Goal: Task Accomplishment & Management: Manage account settings

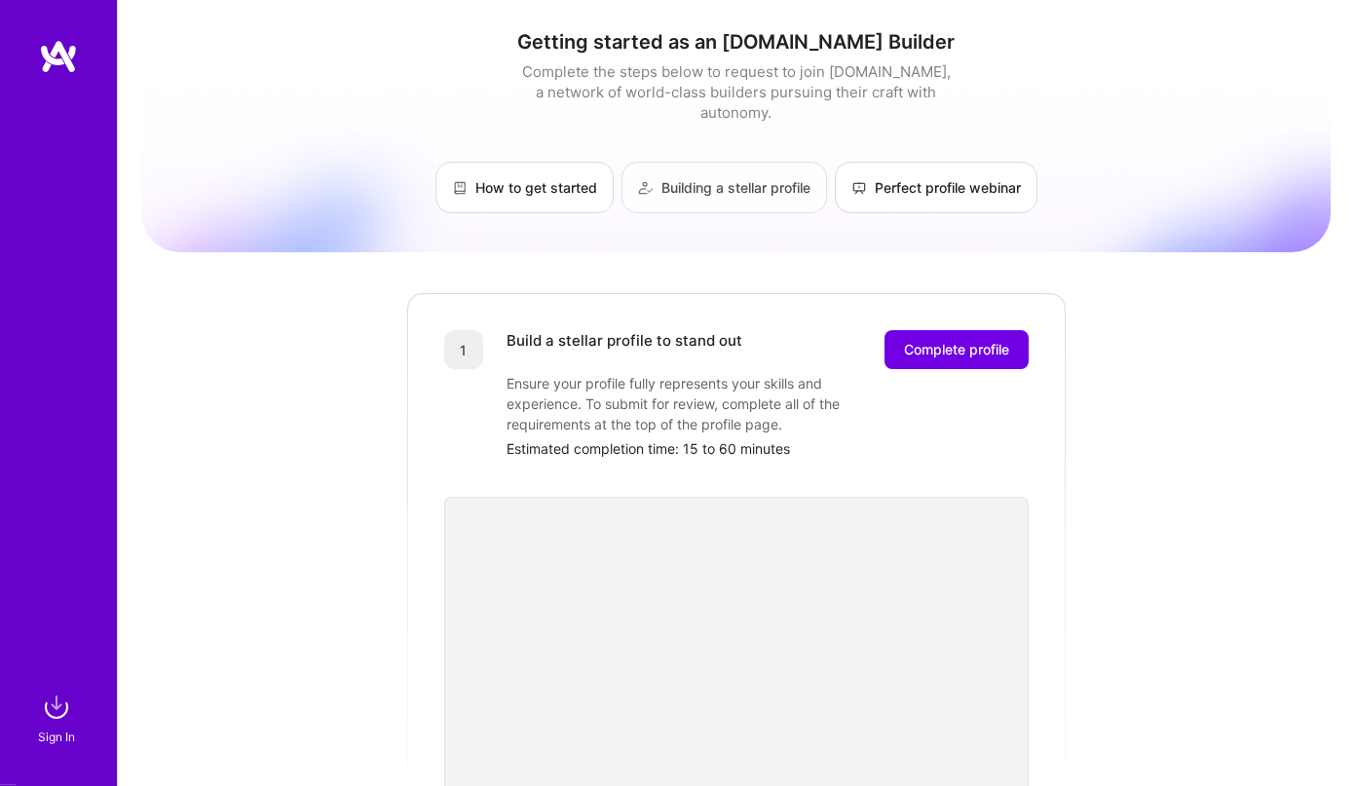
click at [701, 162] on link "Building a stellar profile" at bounding box center [724, 188] width 206 height 52
click at [57, 708] on img at bounding box center [56, 707] width 39 height 39
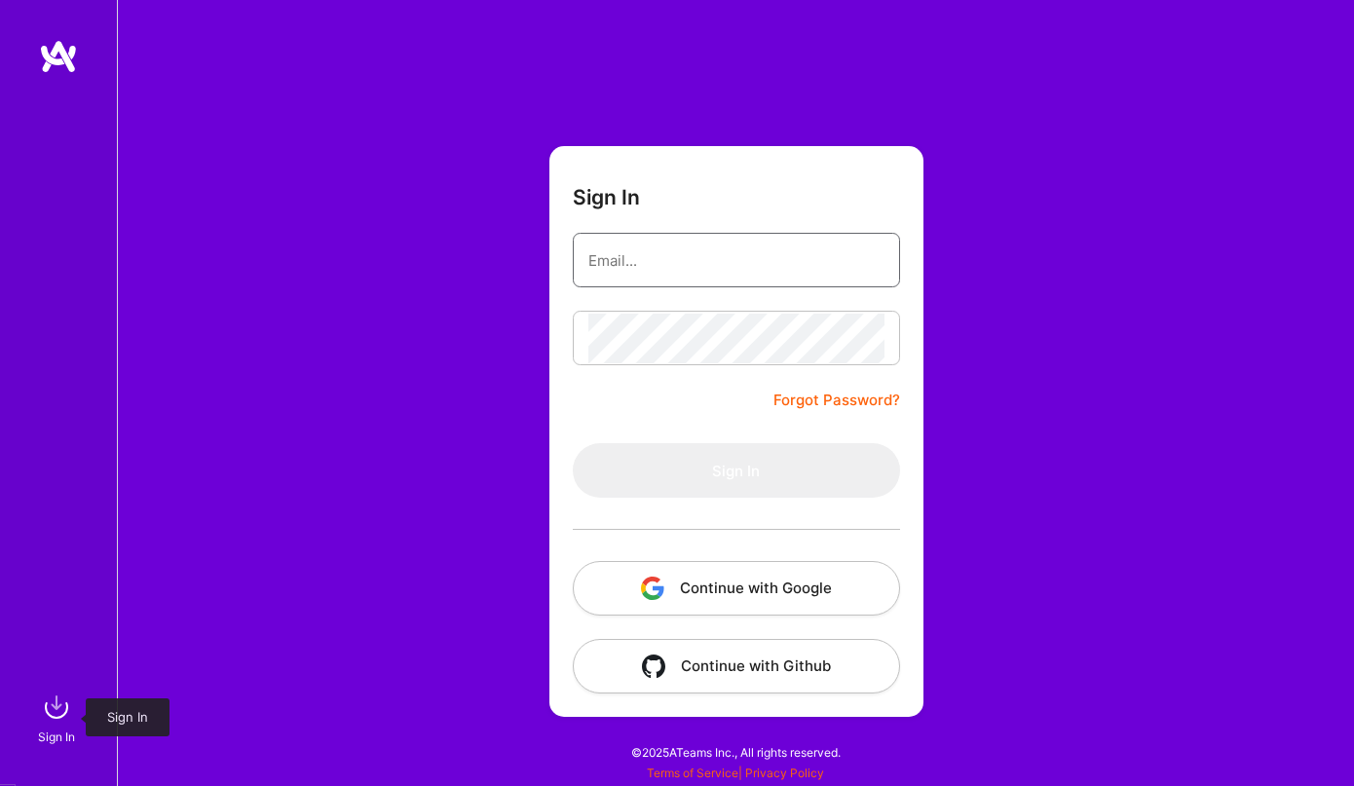
type input "[EMAIL_ADDRESS][DOMAIN_NAME]"
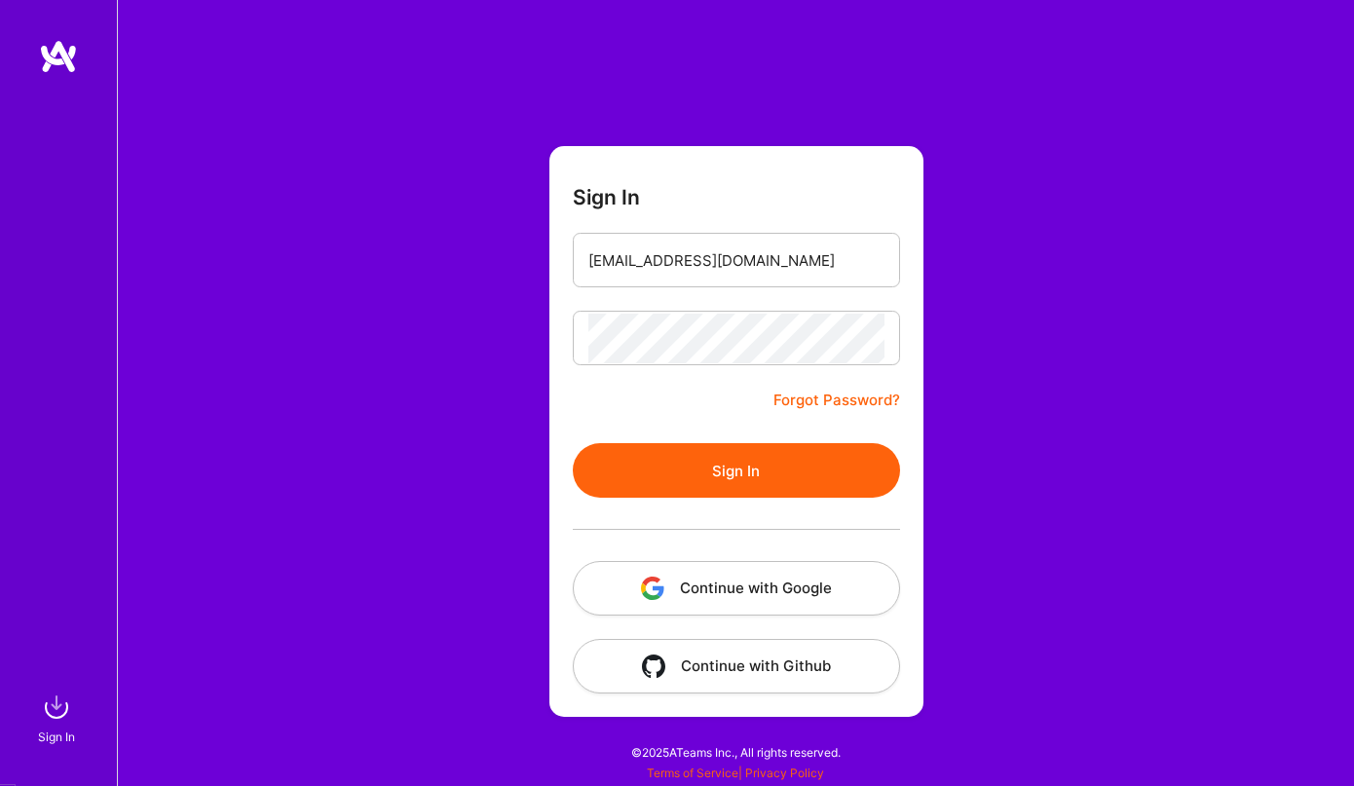
click at [740, 464] on button "Sign In" at bounding box center [736, 470] width 327 height 55
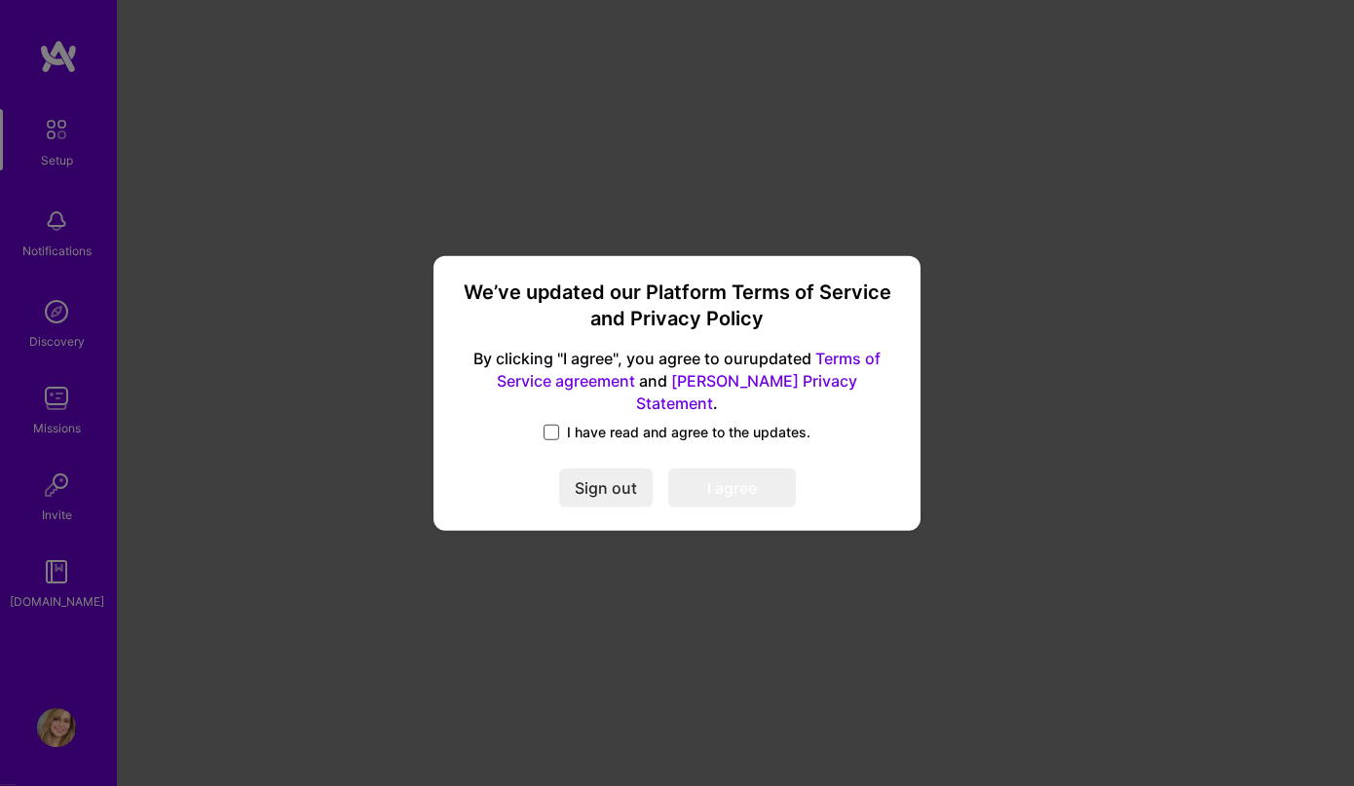
click at [555, 425] on span at bounding box center [552, 433] width 16 height 16
click at [0, 0] on input "I have read and agree to the updates." at bounding box center [0, 0] width 0 height 0
click at [691, 488] on button "I agree" at bounding box center [732, 488] width 128 height 39
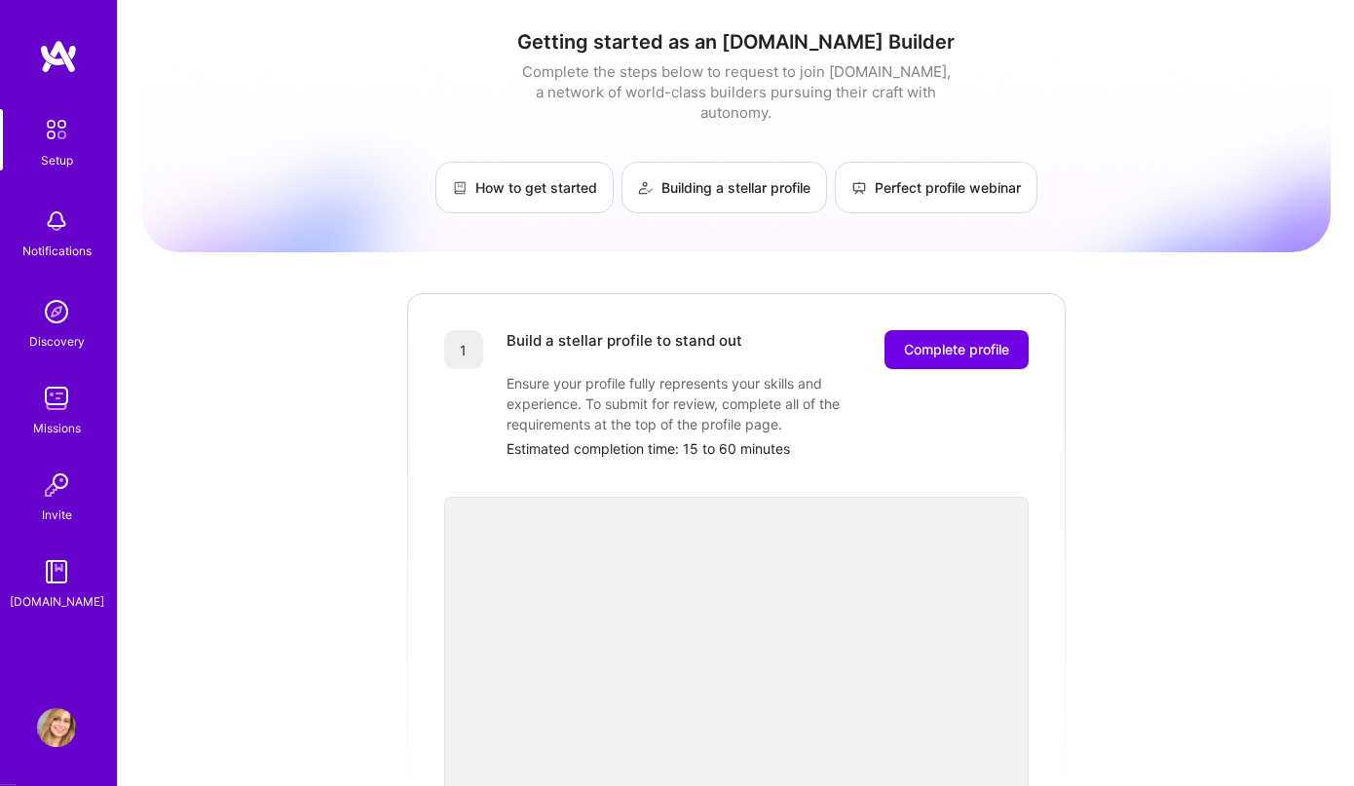
click at [55, 138] on img at bounding box center [56, 129] width 41 height 41
click at [48, 713] on img at bounding box center [56, 727] width 39 height 39
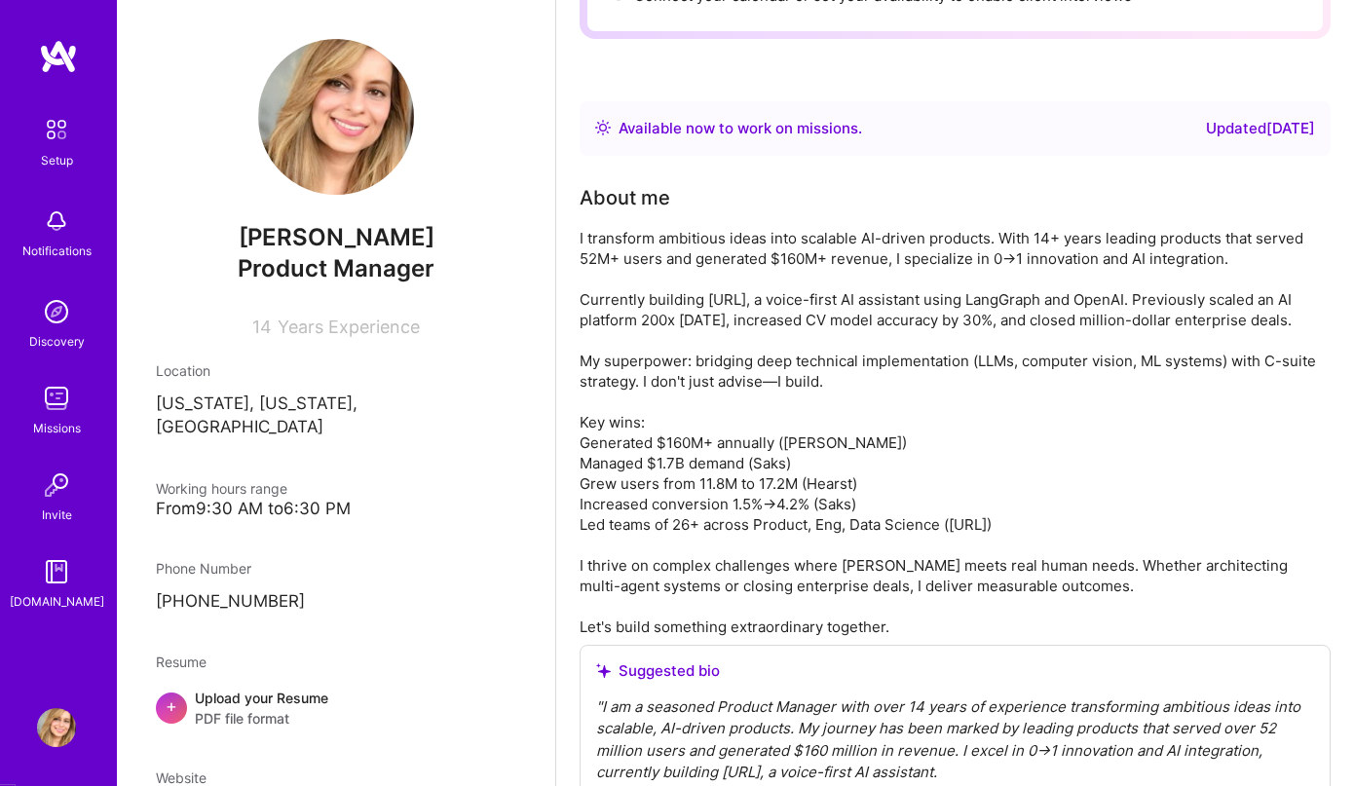
scroll to position [312, 0]
click at [971, 549] on div "I transform ambitious ideas into scalable AI-driven products. With 14+ years le…" at bounding box center [955, 430] width 751 height 409
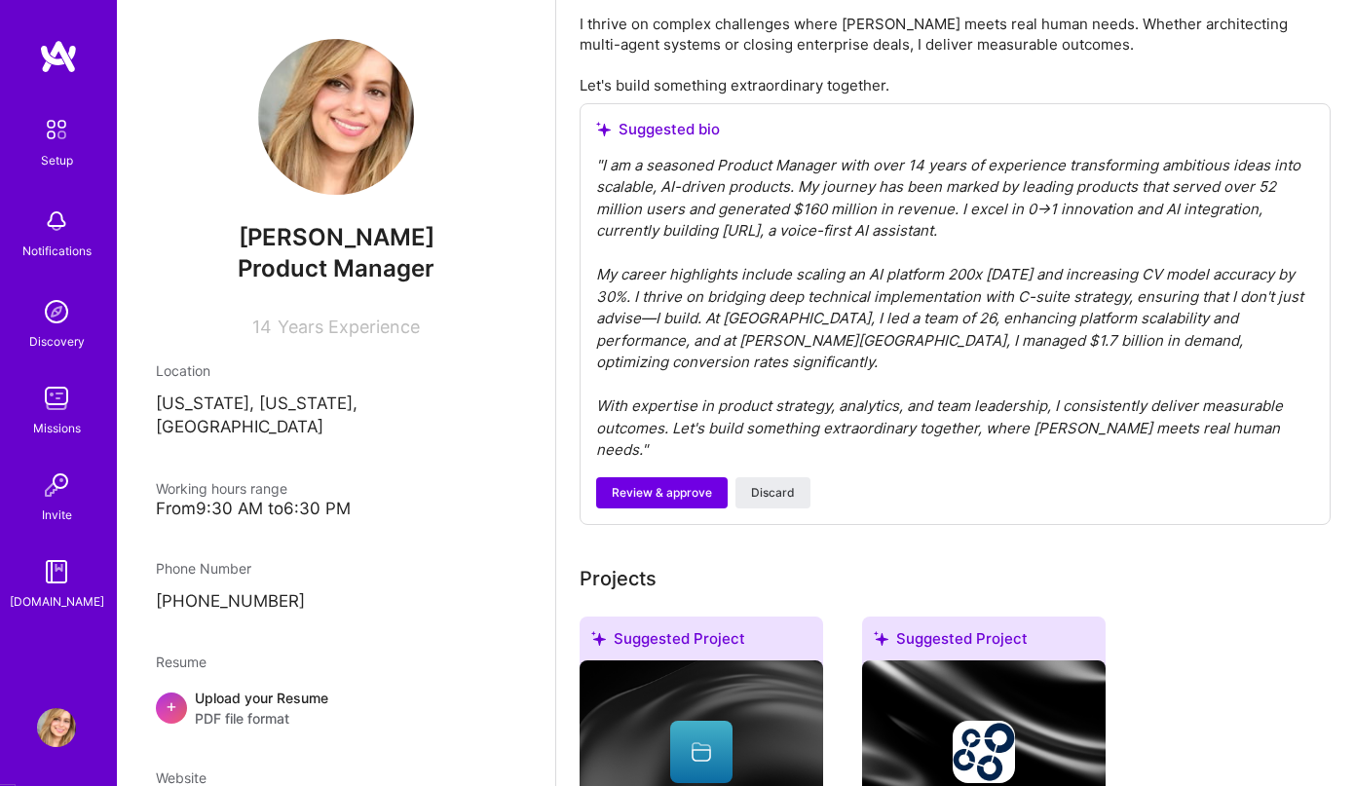
scroll to position [856, 0]
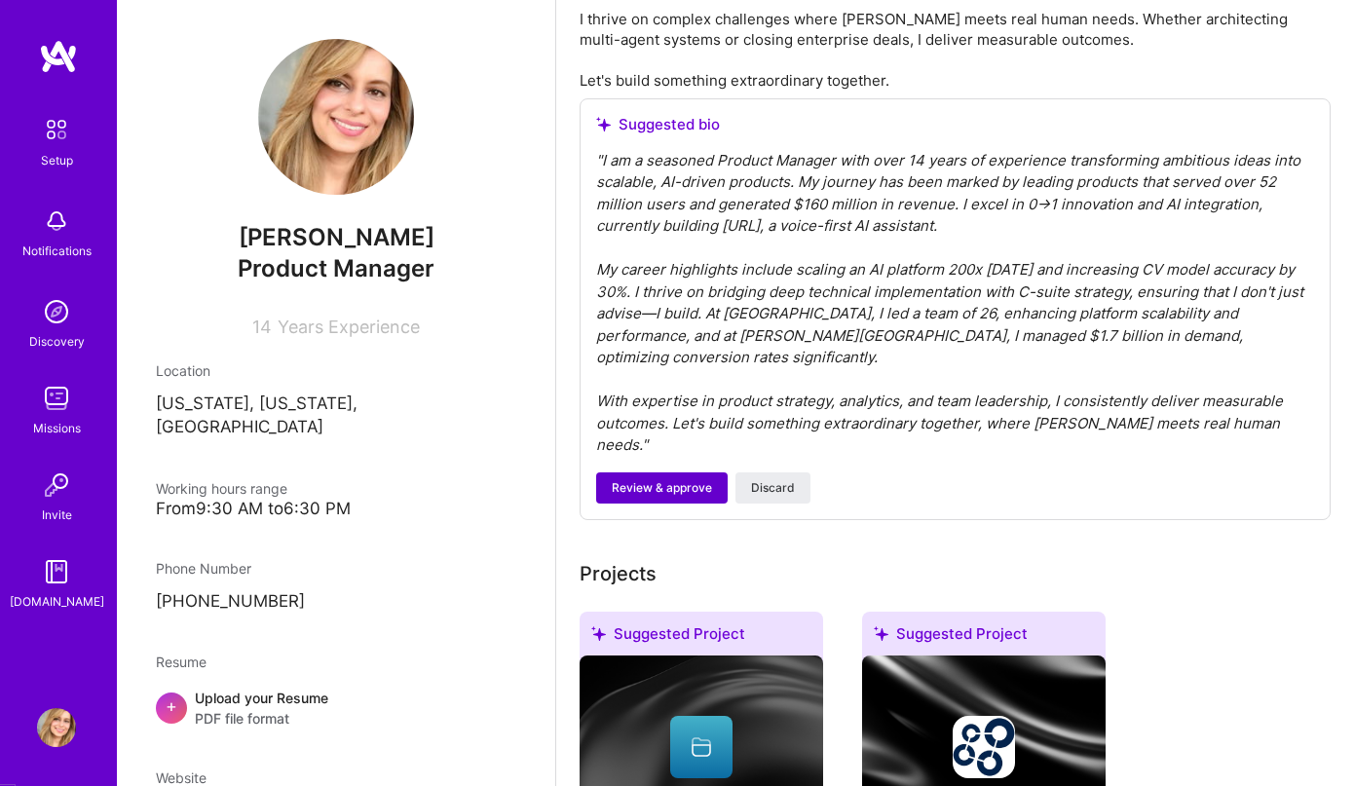
click at [662, 479] on span "Review & approve" at bounding box center [662, 488] width 100 height 18
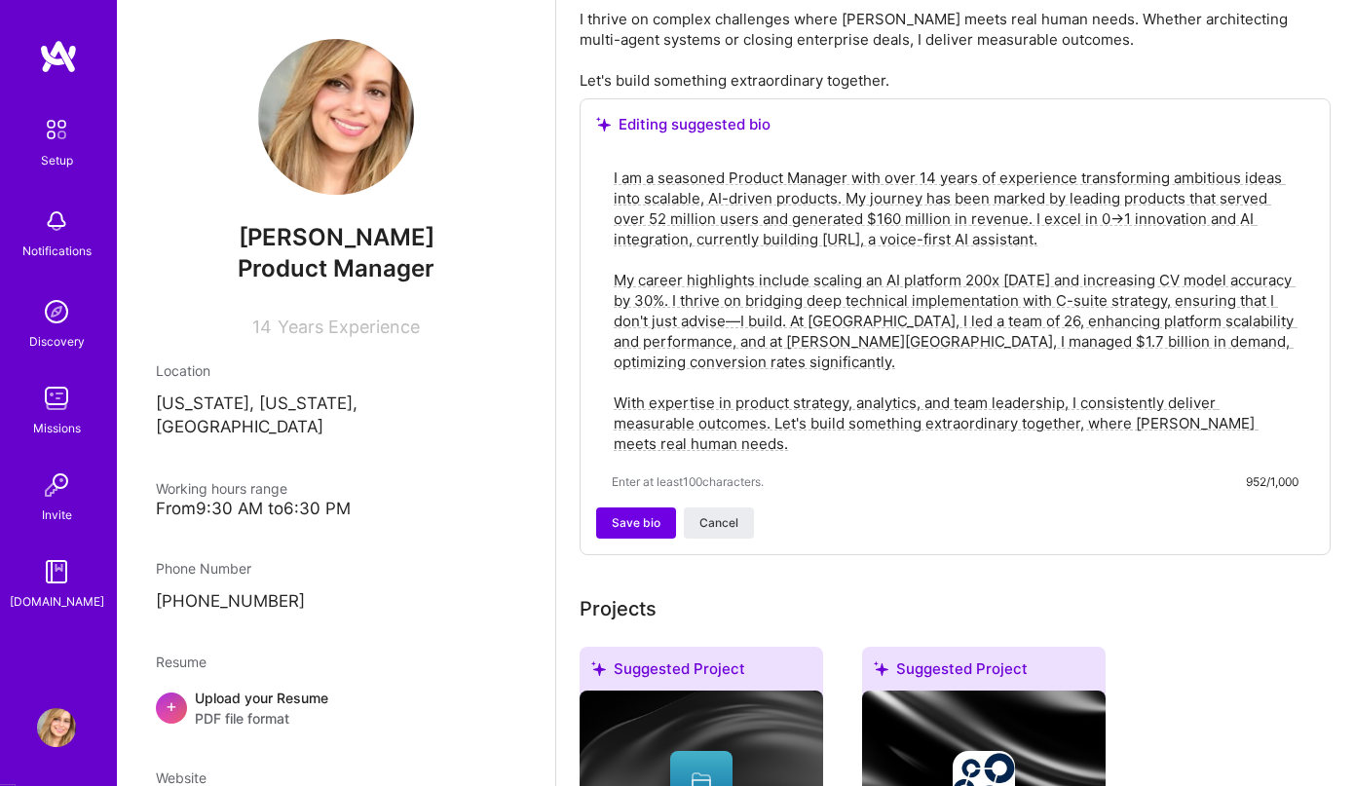
drag, startPoint x: 850, startPoint y: 197, endPoint x: 791, endPoint y: 202, distance: 59.6
click at [791, 202] on textarea "I am a seasoned Product Manager with over 14 years of experience transforming a…" at bounding box center [955, 311] width 687 height 290
type textarea "I am a seasoned Product Leader with over 14 years of experience transforming am…"
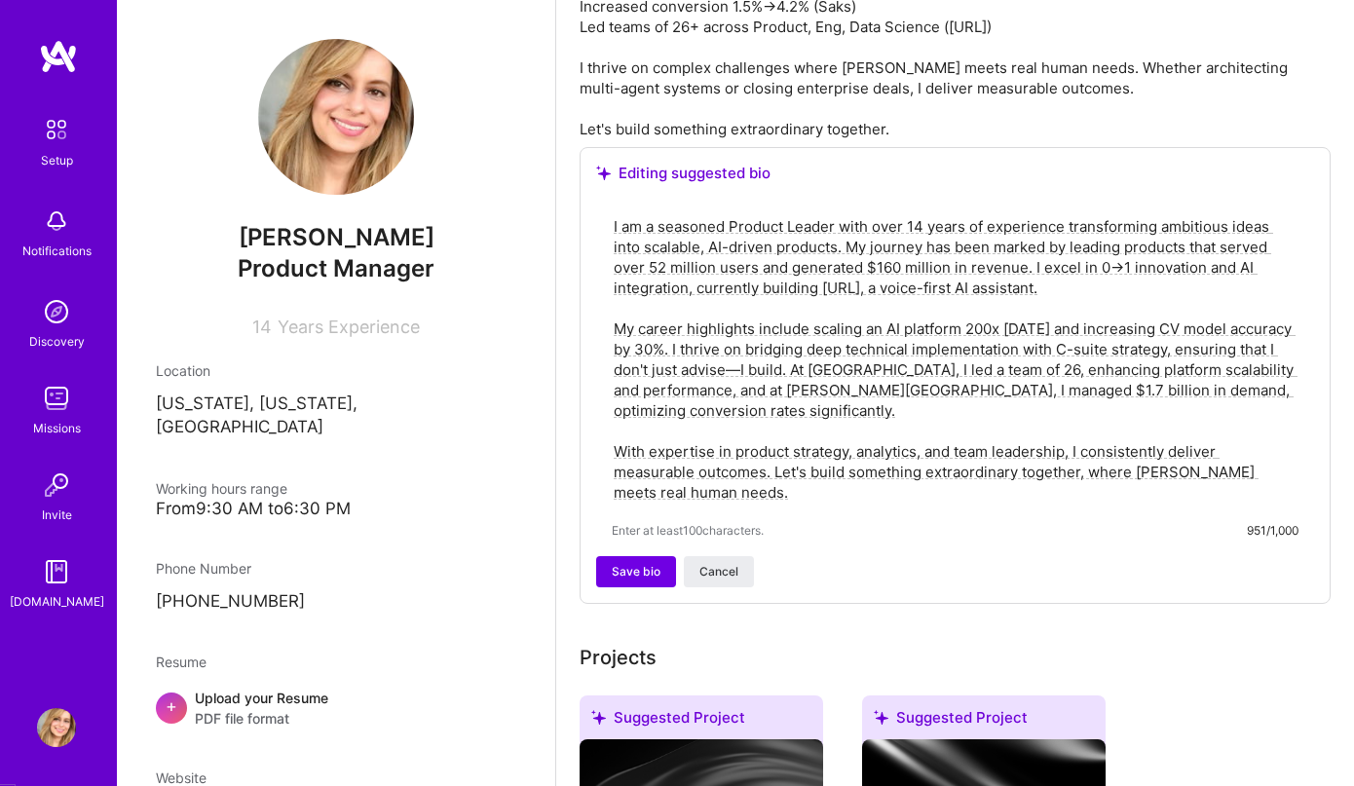
scroll to position [809, 0]
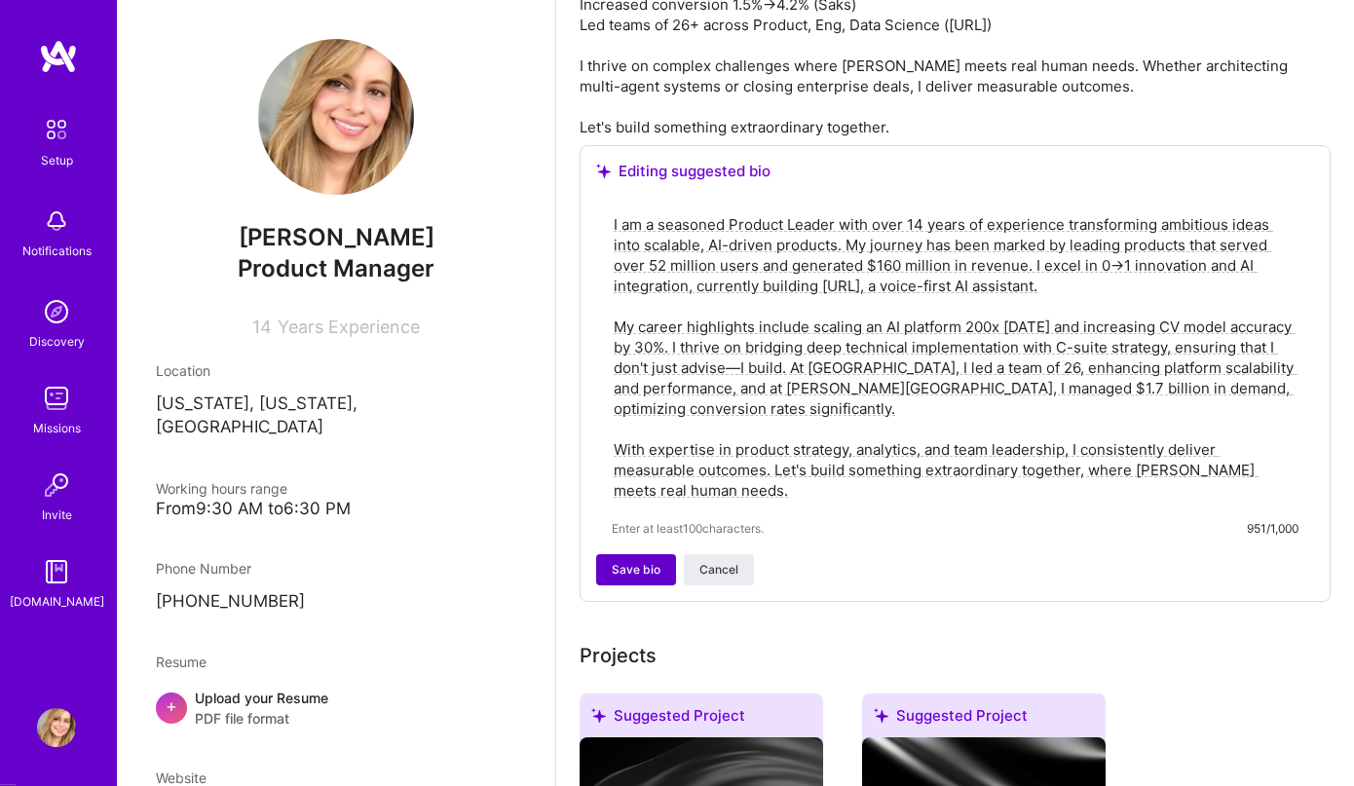
click at [624, 579] on span "Save bio" at bounding box center [636, 570] width 49 height 18
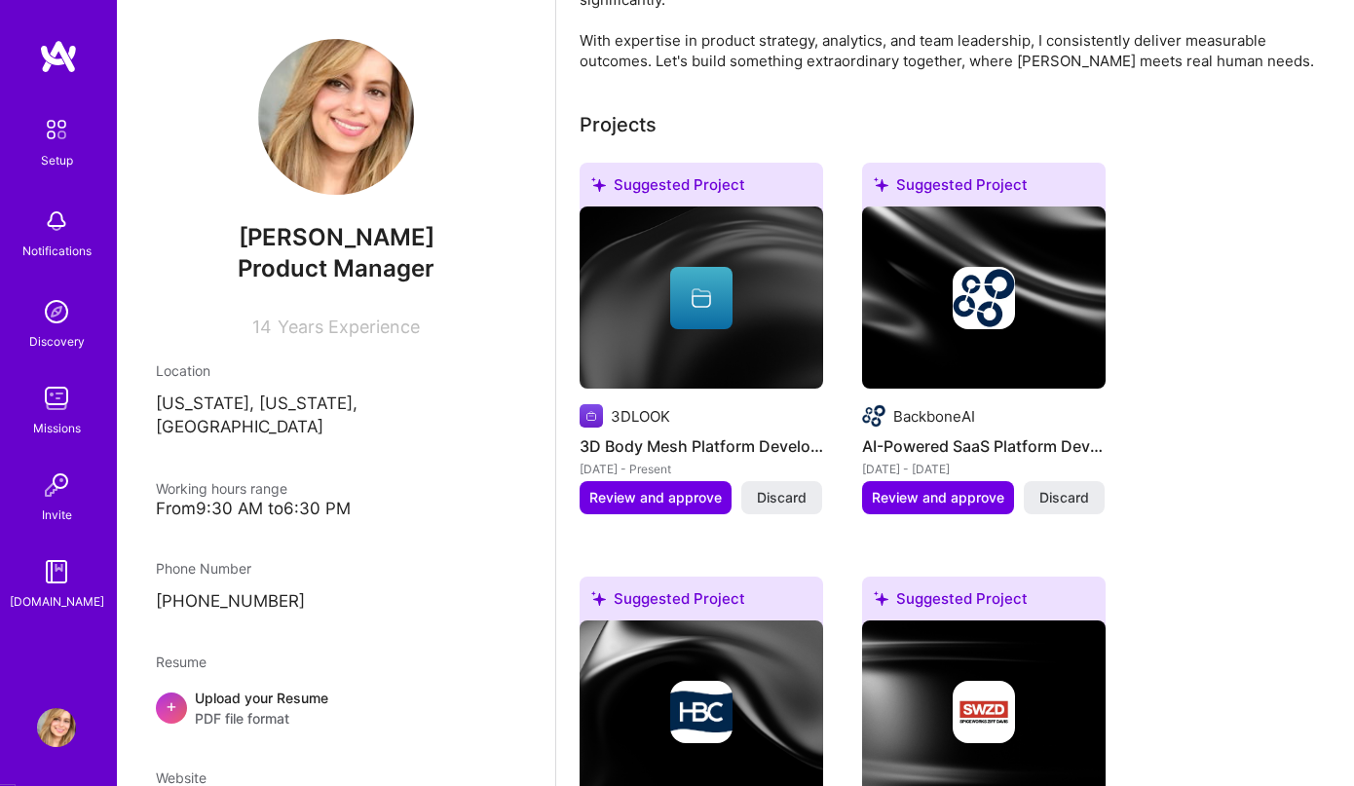
scroll to position [0, 0]
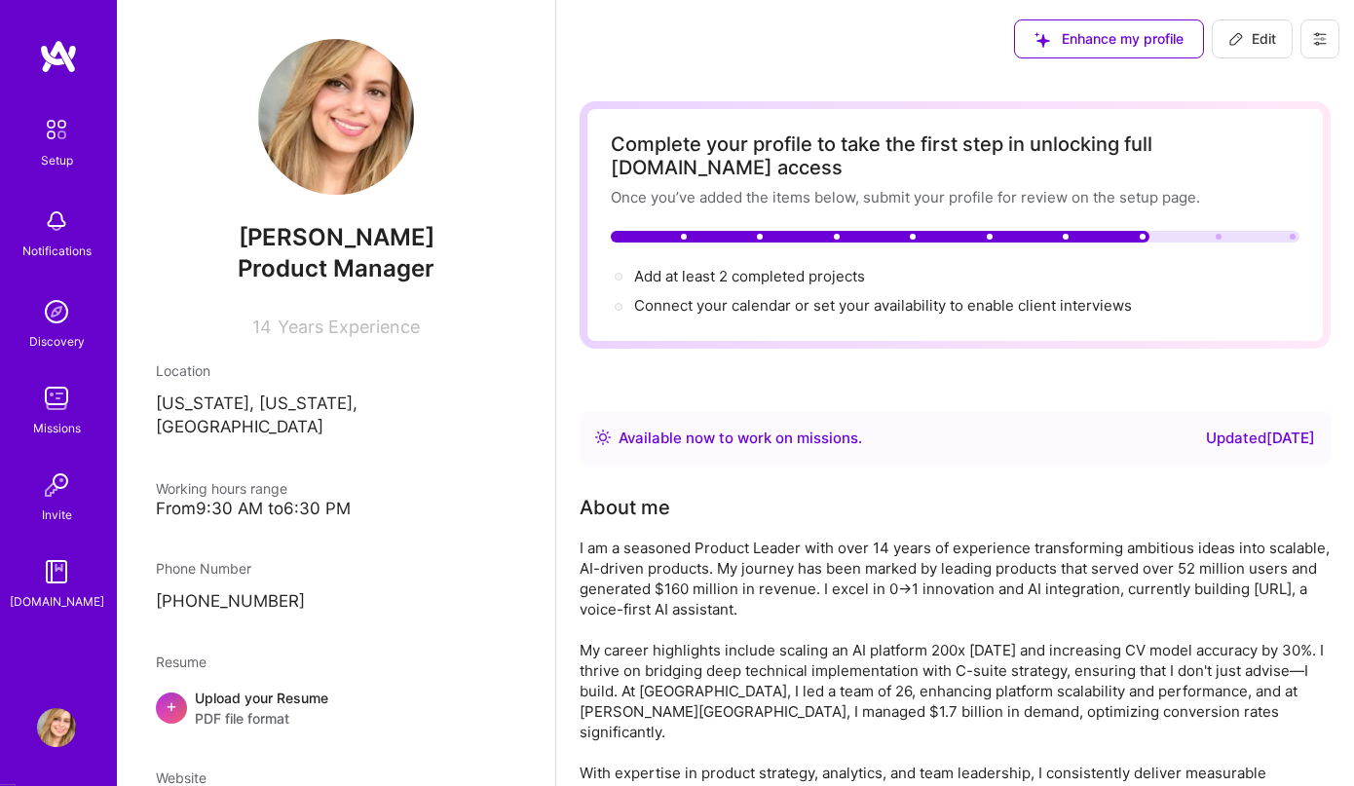
click at [1242, 36] on icon at bounding box center [1236, 39] width 16 height 16
select select "US"
select select "Right Now"
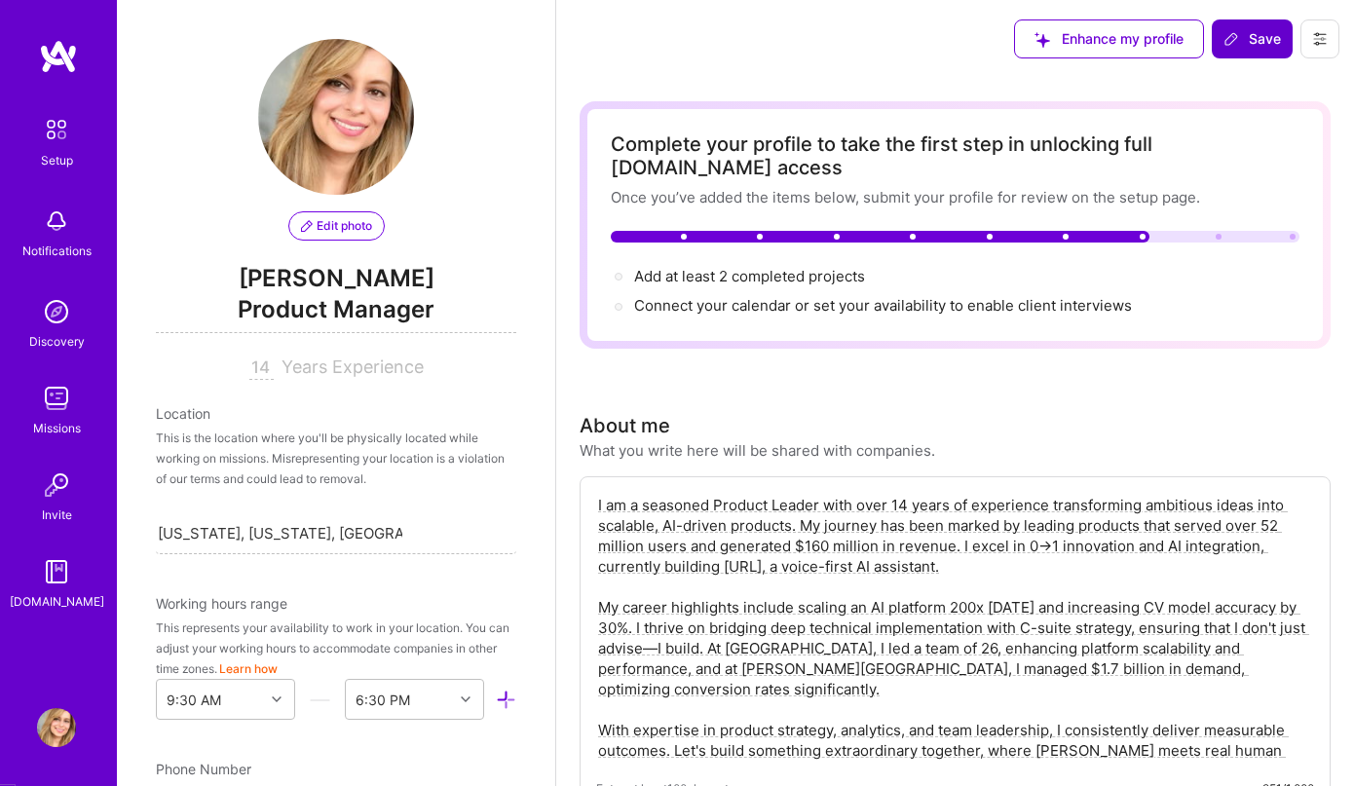
scroll to position [780, 0]
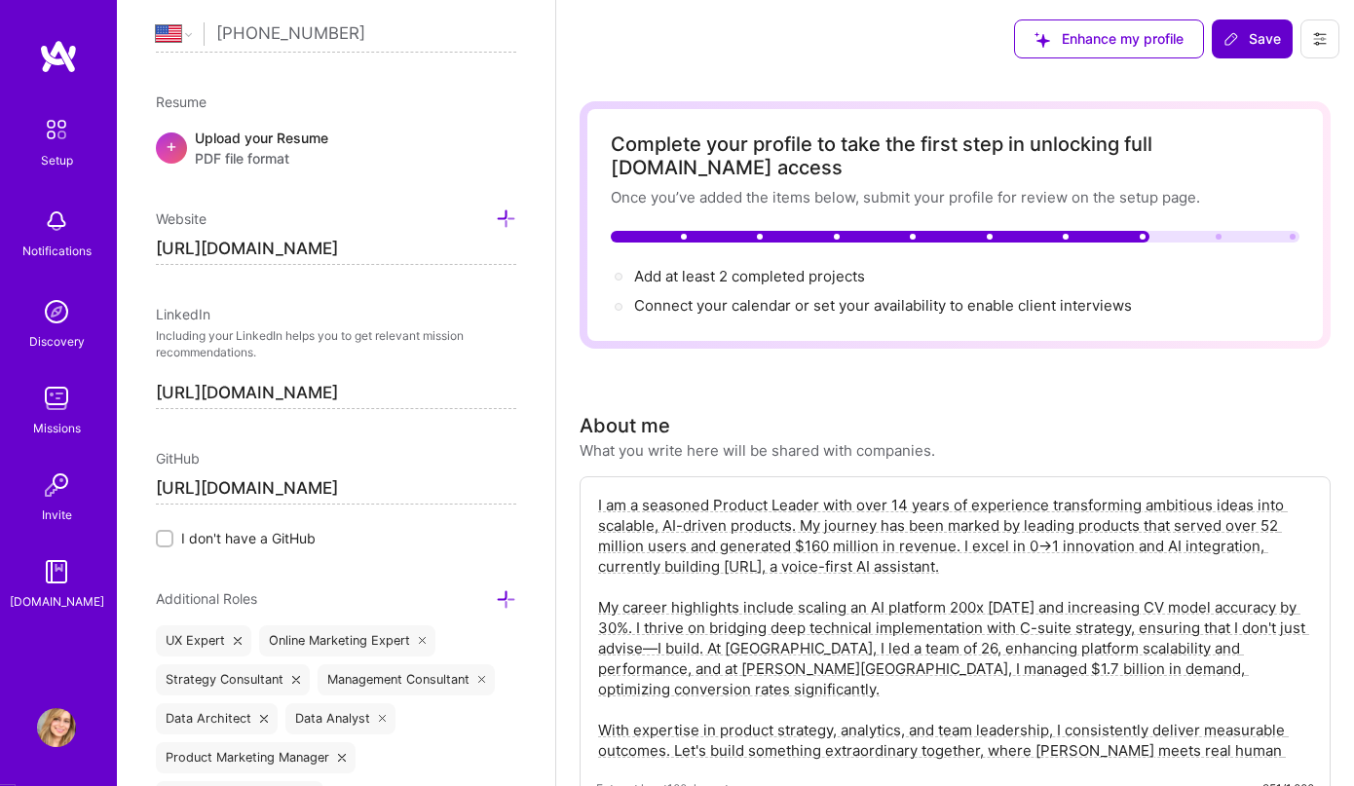
click at [762, 652] on textarea "I am a seasoned Product Leader with over 14 years of experience transforming am…" at bounding box center [955, 628] width 718 height 270
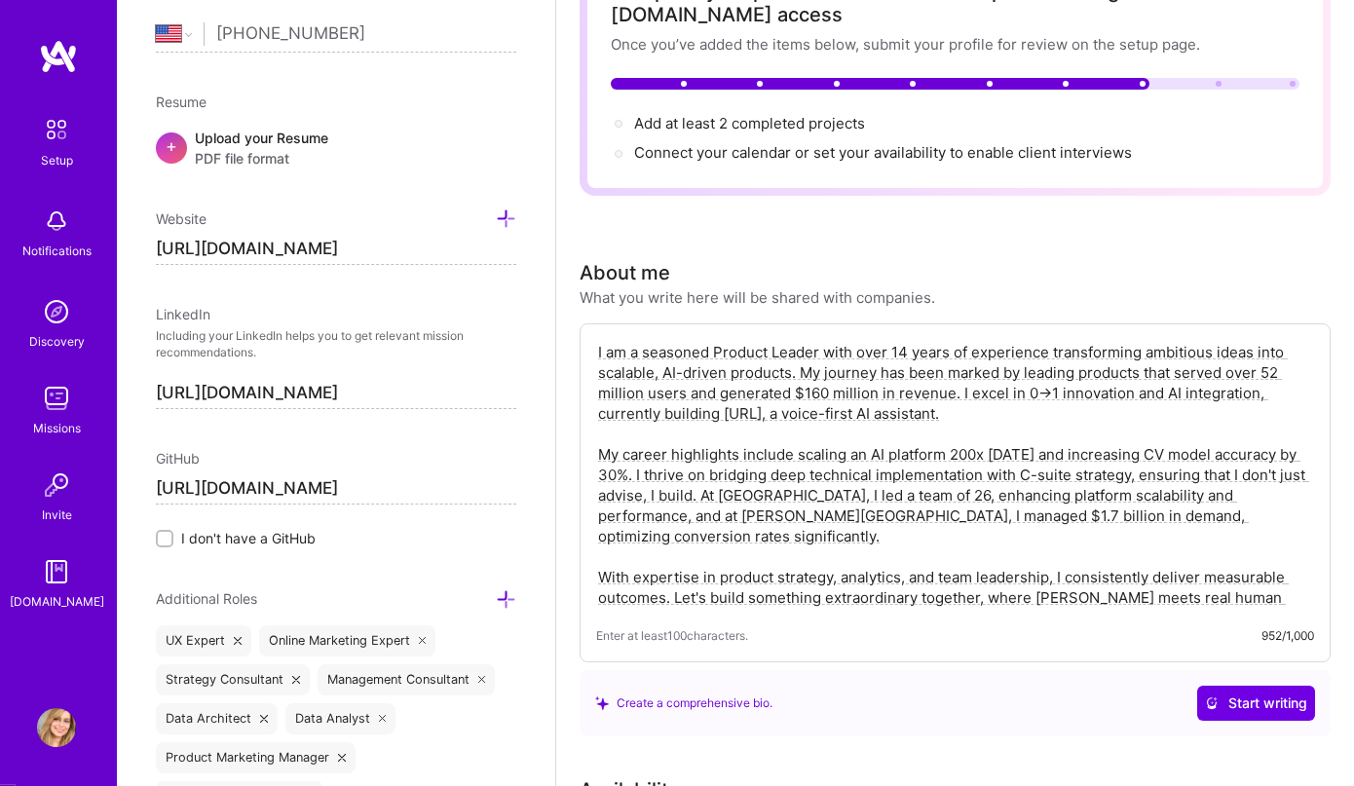
scroll to position [0, 0]
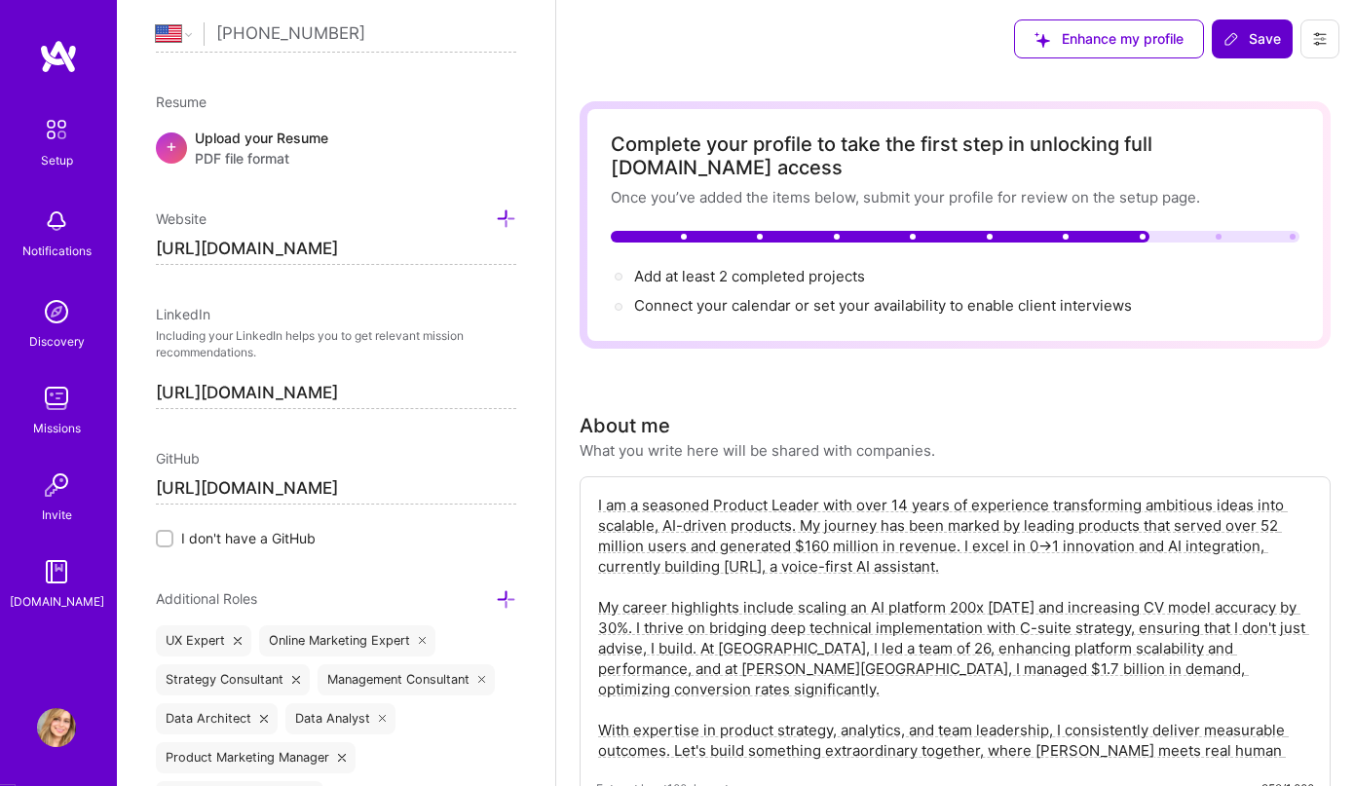
type textarea "I am a seasoned Product Leader with over 14 years of experience transforming am…"
click at [1246, 50] on button "Save" at bounding box center [1252, 38] width 81 height 39
click at [1247, 32] on span "Save" at bounding box center [1251, 38] width 57 height 19
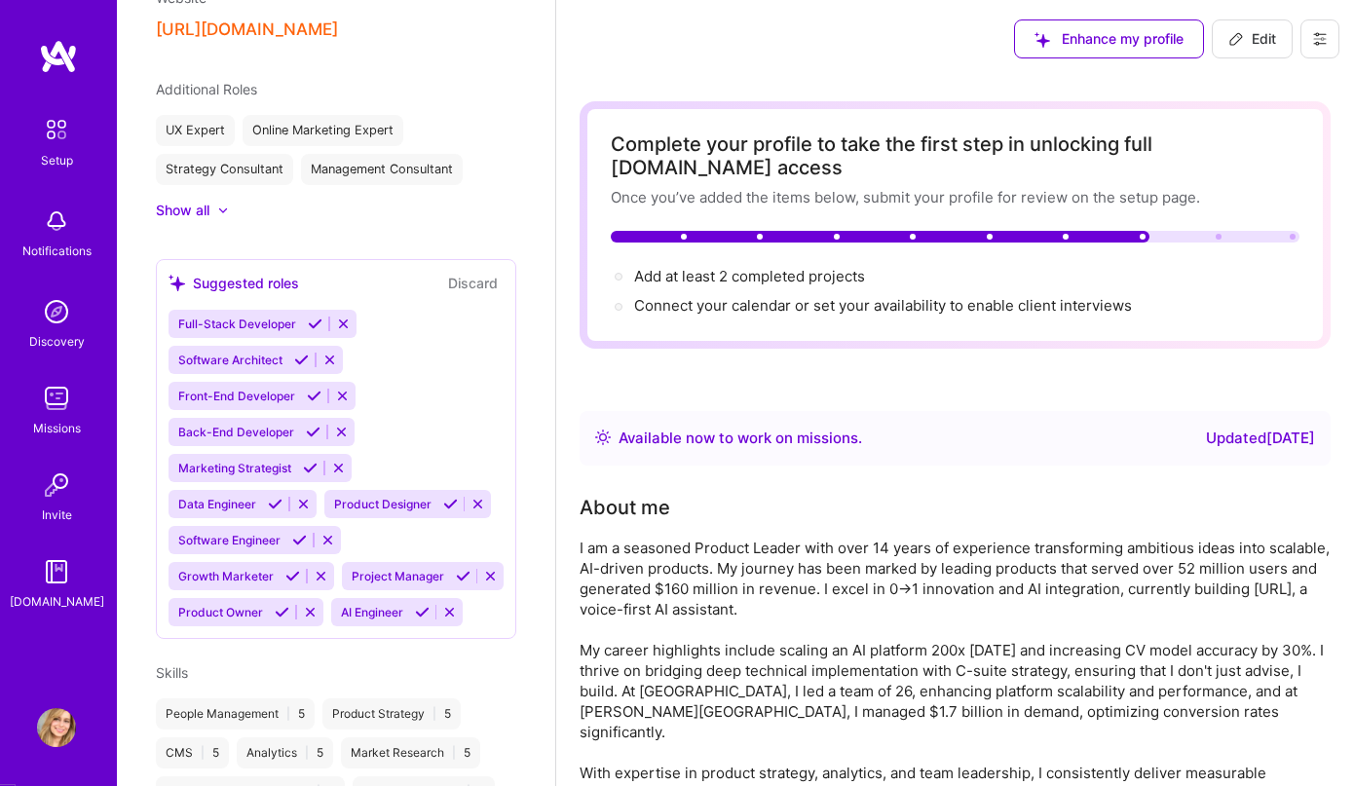
scroll to position [556, 0]
